Goal: Information Seeking & Learning: Find contact information

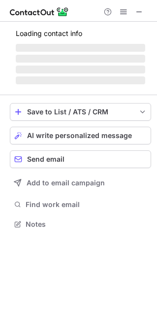
scroll to position [5, 5]
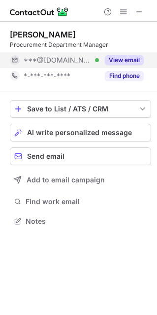
click at [120, 60] on button "View email" at bounding box center [124, 60] width 39 height 10
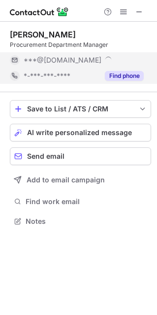
click at [122, 72] on button "Find phone" at bounding box center [124, 76] width 39 height 10
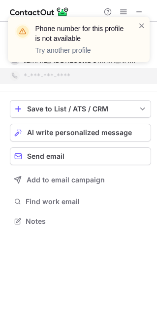
click at [136, 28] on div "Phone number for this profile is not available Try another profile" at bounding box center [75, 39] width 126 height 37
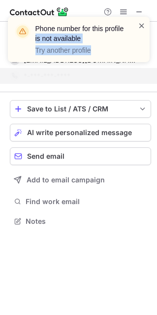
click at [139, 24] on div "Phone number for this profile is not available Try another profile" at bounding box center [79, 39] width 142 height 45
click at [139, 24] on span at bounding box center [142, 26] width 8 height 10
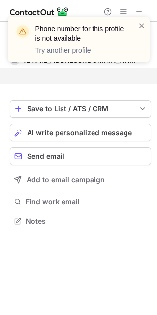
scroll to position [198, 157]
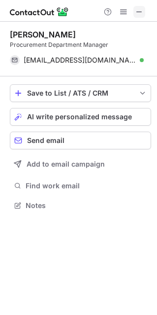
click at [138, 12] on span at bounding box center [140, 12] width 8 height 8
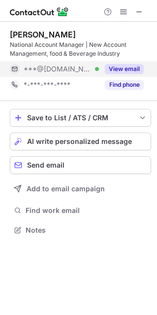
scroll to position [223, 157]
click at [123, 71] on button "View email" at bounding box center [124, 69] width 39 height 10
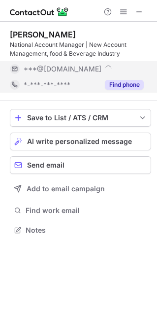
click at [125, 81] on button "Find phone" at bounding box center [124, 85] width 39 height 10
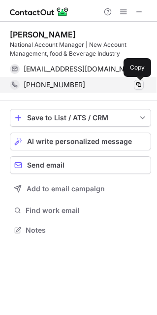
click at [140, 86] on span at bounding box center [139, 85] width 8 height 8
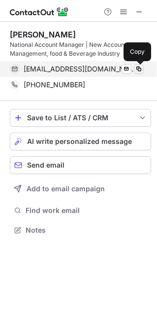
click at [137, 69] on span at bounding box center [139, 69] width 8 height 8
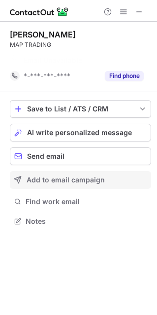
scroll to position [198, 157]
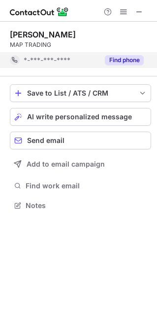
click at [126, 60] on button "Find phone" at bounding box center [124, 60] width 39 height 10
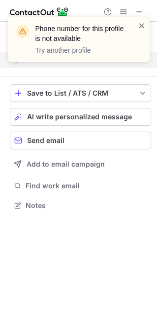
click at [140, 28] on span at bounding box center [142, 26] width 8 height 10
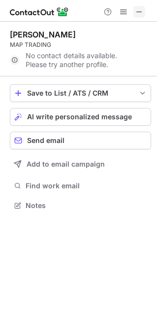
click at [134, 9] on button at bounding box center [140, 12] width 12 height 12
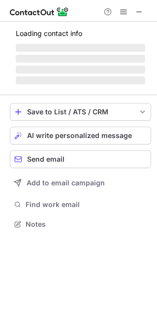
scroll to position [5, 5]
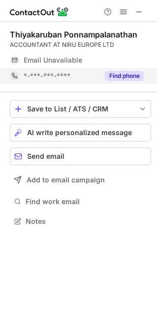
click at [112, 73] on button "Find phone" at bounding box center [124, 76] width 39 height 10
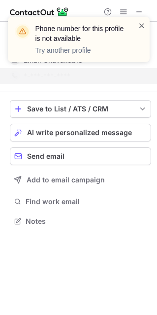
click at [139, 26] on span at bounding box center [142, 26] width 8 height 10
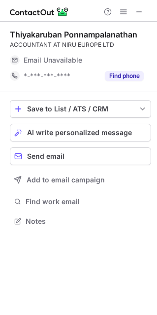
scroll to position [5, 5]
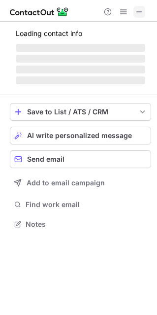
scroll to position [5, 5]
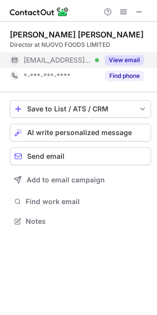
click at [118, 56] on button "View email" at bounding box center [124, 60] width 39 height 10
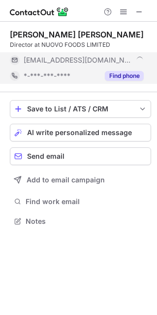
click at [121, 73] on button "Find phone" at bounding box center [124, 76] width 39 height 10
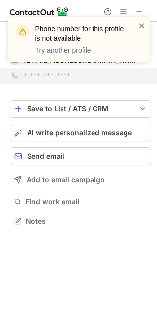
click at [141, 27] on span at bounding box center [142, 26] width 8 height 10
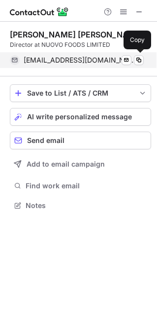
scroll to position [198, 157]
click at [88, 62] on span "zayub@nuovopasta.com" at bounding box center [80, 60] width 113 height 9
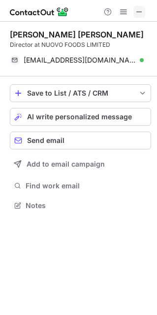
click at [138, 14] on span at bounding box center [140, 12] width 8 height 8
